Goal: Transaction & Acquisition: Book appointment/travel/reservation

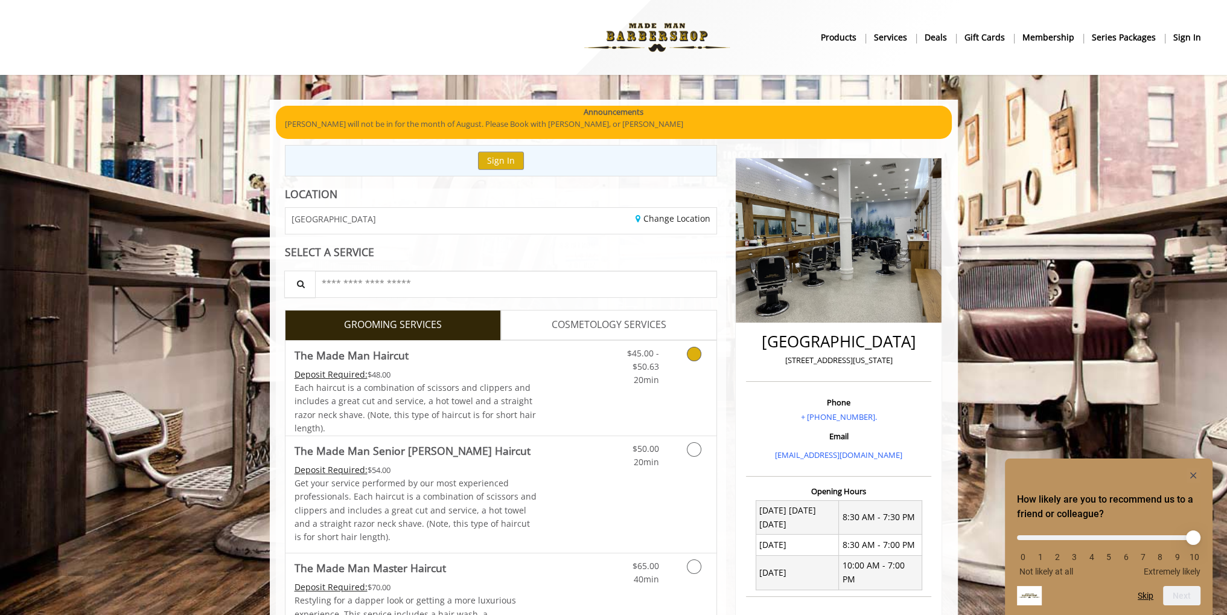
click at [459, 378] on div "Deposit Required: $48.00" at bounding box center [416, 374] width 243 height 13
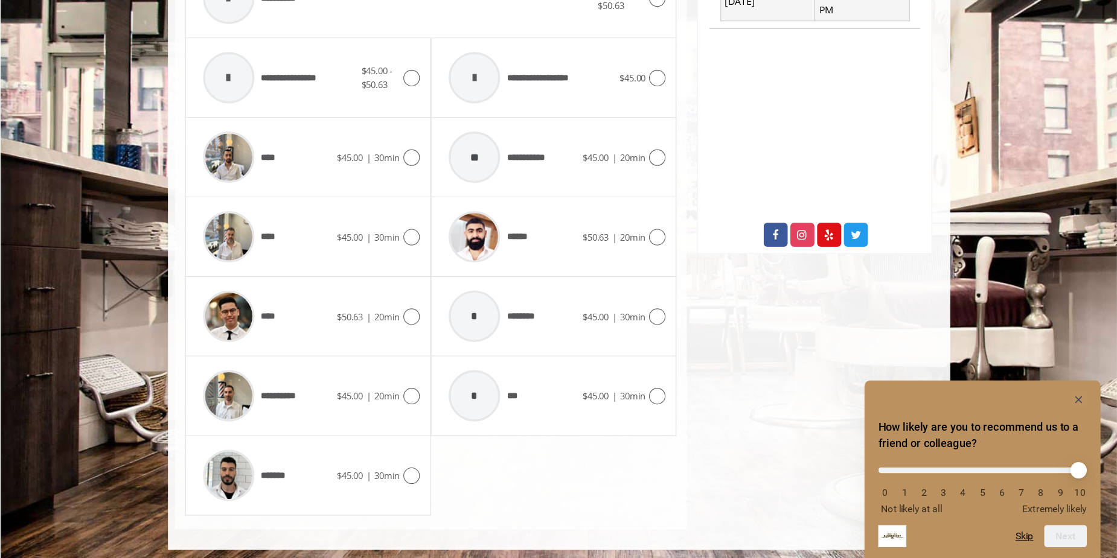
scroll to position [502, 0]
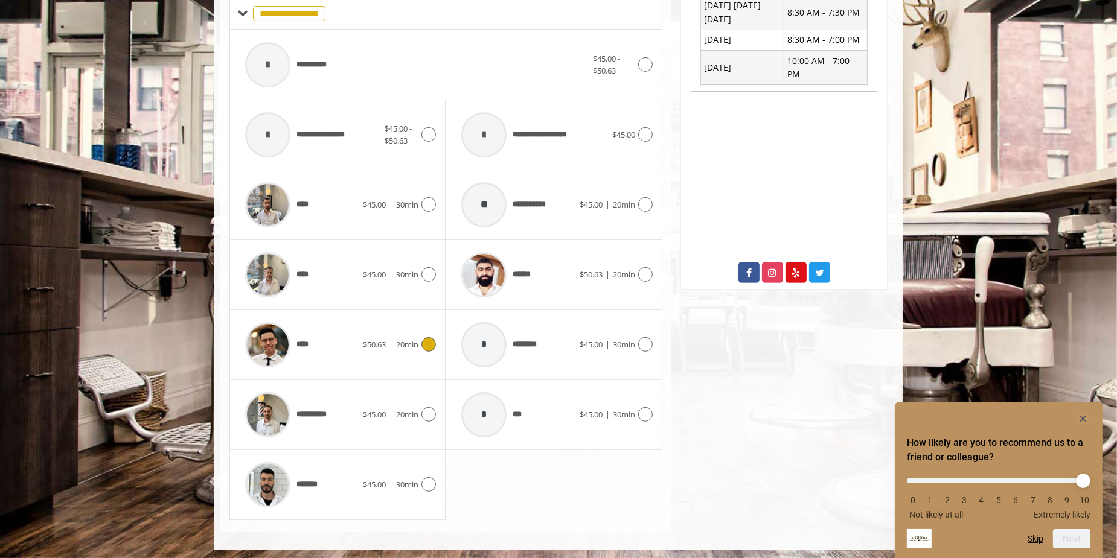
click at [360, 350] on div "****" at bounding box center [301, 344] width 124 height 57
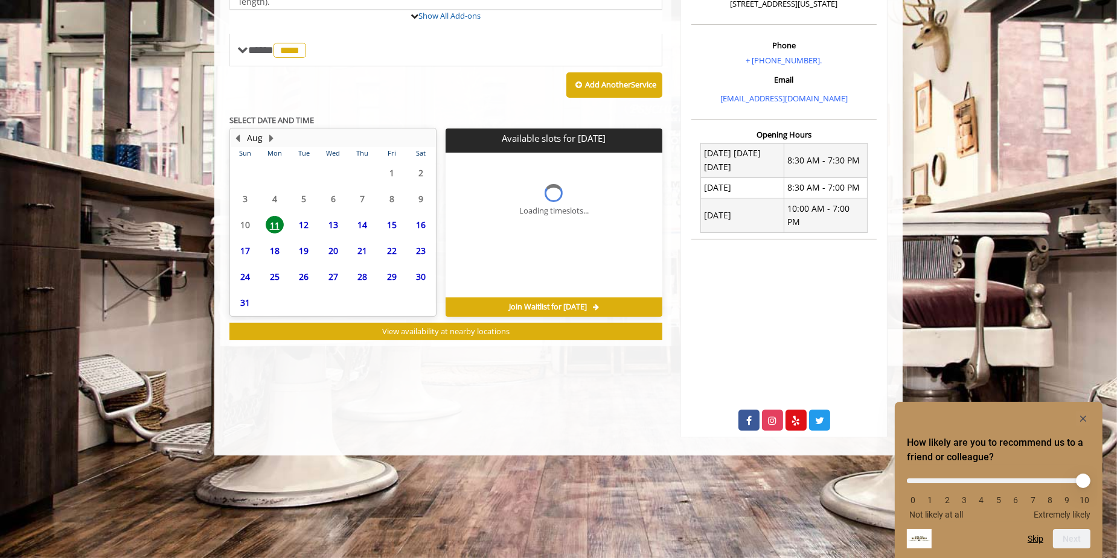
scroll to position [249, 0]
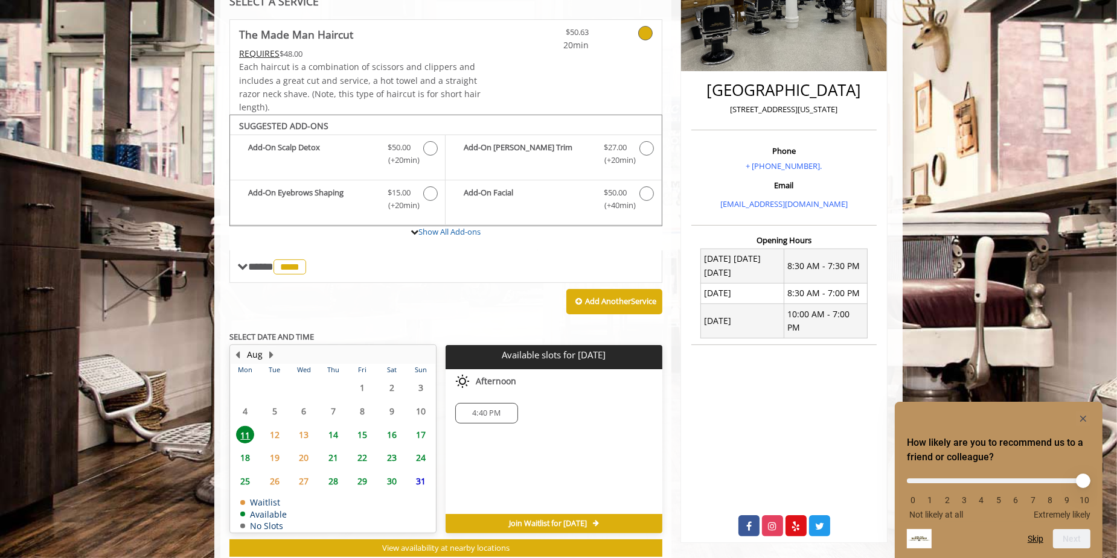
click at [271, 430] on span "12" at bounding box center [275, 435] width 18 height 18
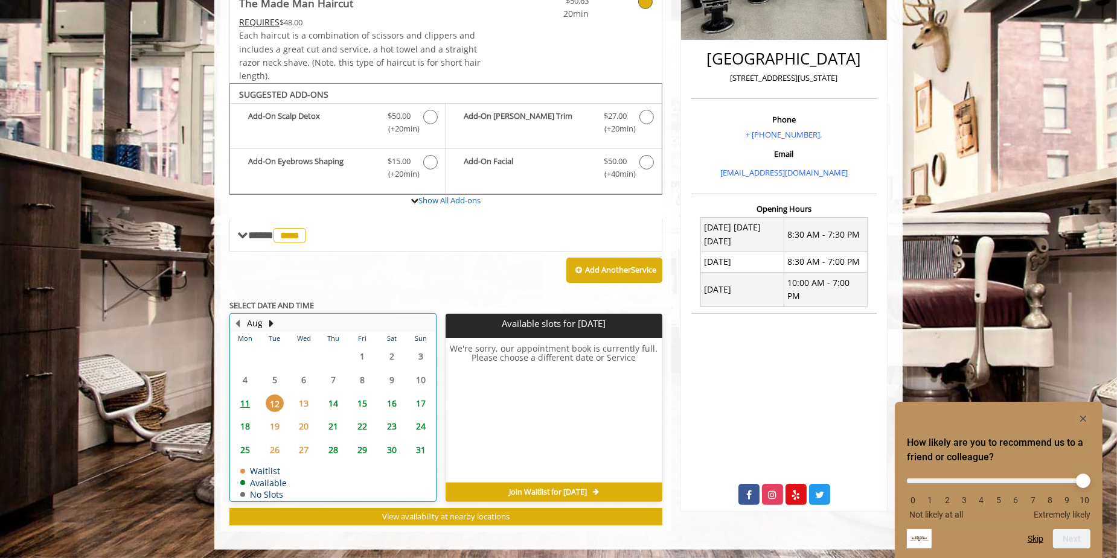
click at [295, 410] on td "13" at bounding box center [303, 404] width 29 height 24
click at [331, 396] on span "14" at bounding box center [333, 404] width 18 height 18
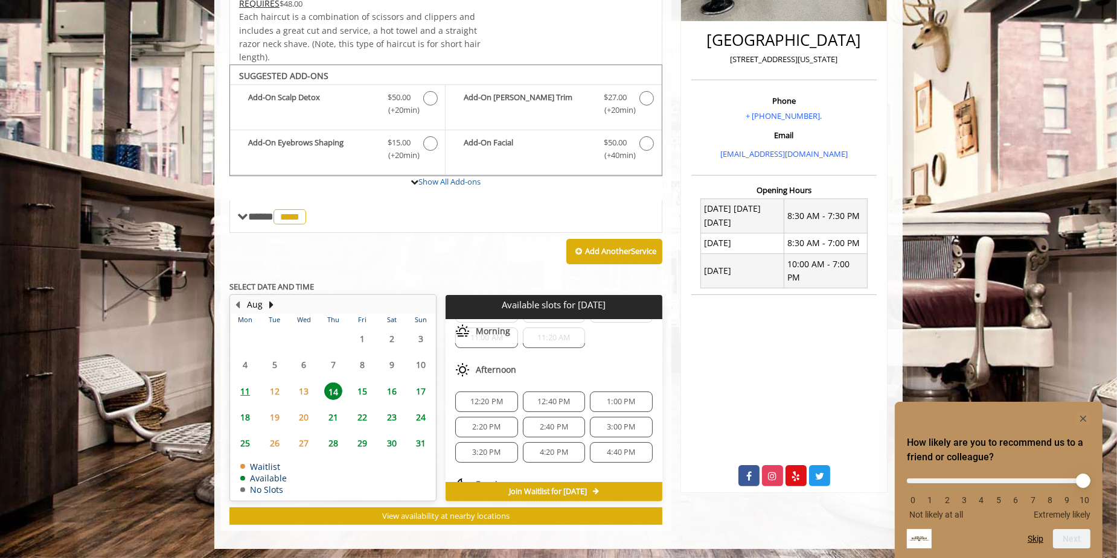
scroll to position [0, 0]
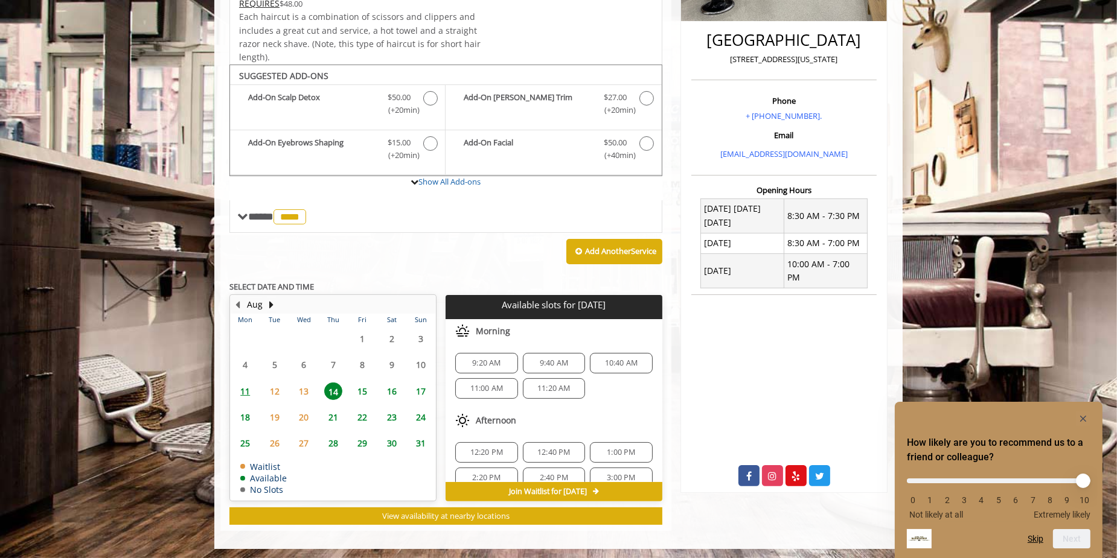
click at [363, 392] on span "15" at bounding box center [362, 392] width 18 height 18
click at [241, 388] on span "11" at bounding box center [245, 392] width 18 height 18
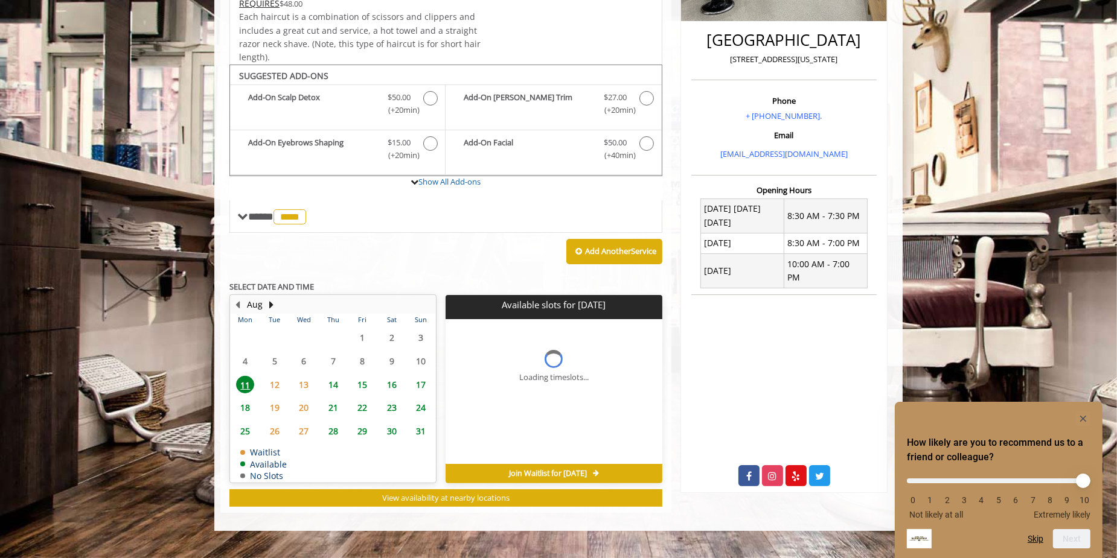
scroll to position [280, 0]
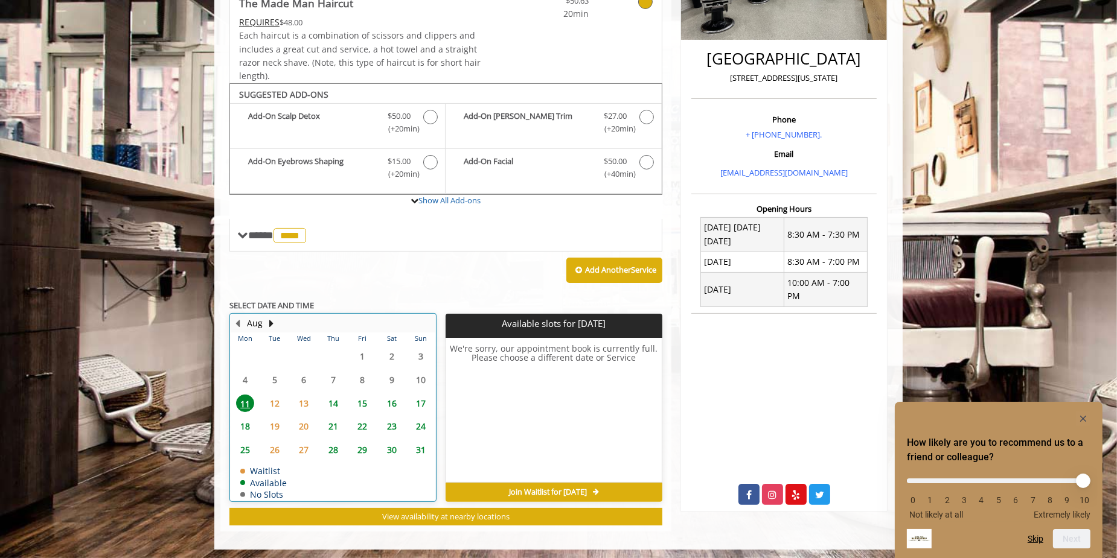
click at [264, 401] on div "12" at bounding box center [274, 404] width 24 height 18
click at [299, 401] on span "13" at bounding box center [304, 404] width 18 height 18
click at [328, 401] on span "14" at bounding box center [333, 404] width 18 height 18
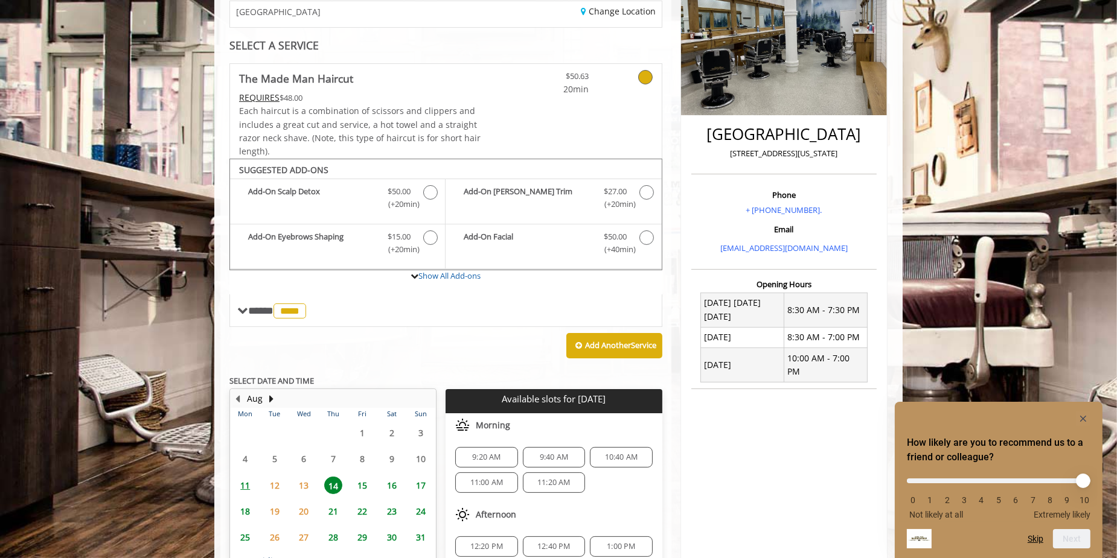
scroll to position [219, 0]
